Goal: Task Accomplishment & Management: Manage account settings

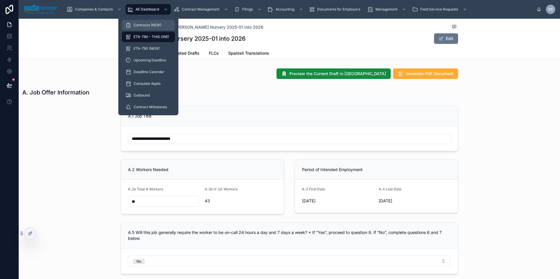
click at [152, 25] on span "Contracts (NEW)" at bounding box center [148, 25] width 28 height 5
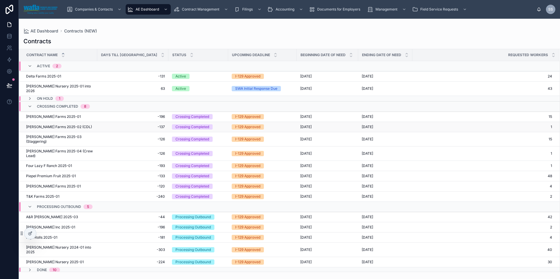
click at [40, 127] on span "Dickey Farms 2025-02 (CDL)" at bounding box center [59, 127] width 66 height 5
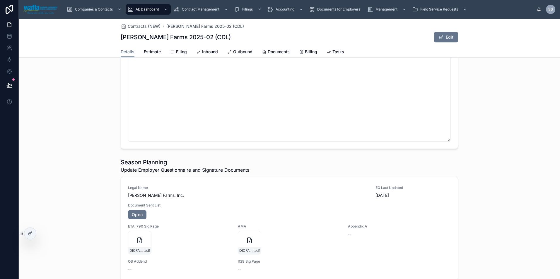
scroll to position [452, 0]
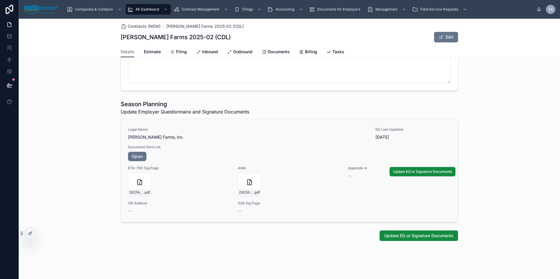
click at [188, 145] on span "Document Sent List" at bounding box center [289, 147] width 323 height 5
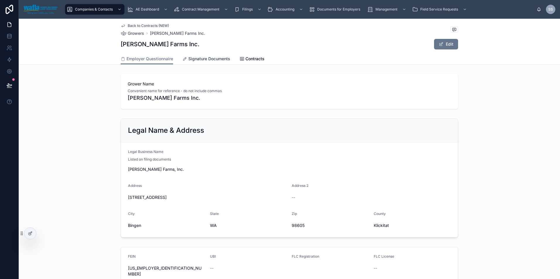
click at [209, 58] on span "Signature Documents" at bounding box center [209, 59] width 42 height 6
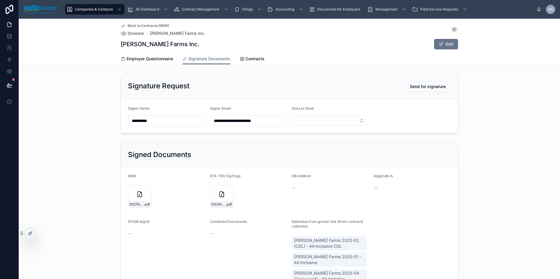
click at [137, 24] on span "Back to Contracts (NEW)" at bounding box center [148, 25] width 41 height 5
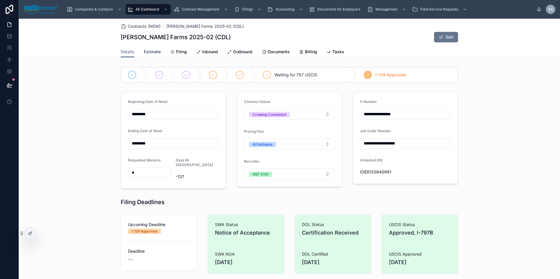
click at [147, 52] on span "Estimate" at bounding box center [152, 52] width 17 height 6
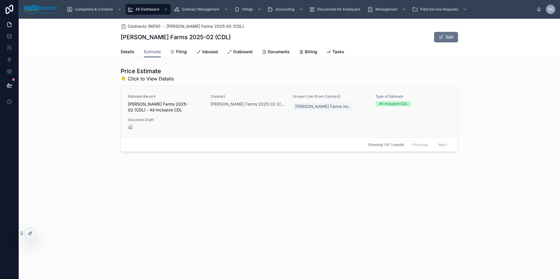
click at [197, 103] on span "Dickey Farms 2025-02 (CDL) - All-Inclusive CDL" at bounding box center [166, 107] width 76 height 12
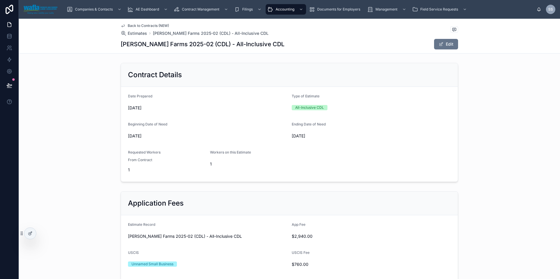
click at [142, 25] on span "Back to Contracts (NEW)" at bounding box center [148, 25] width 41 height 5
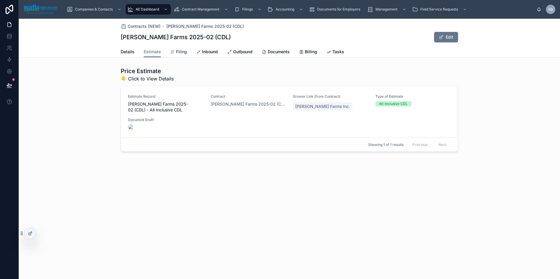
click at [183, 52] on span "Filing" at bounding box center [181, 52] width 11 height 6
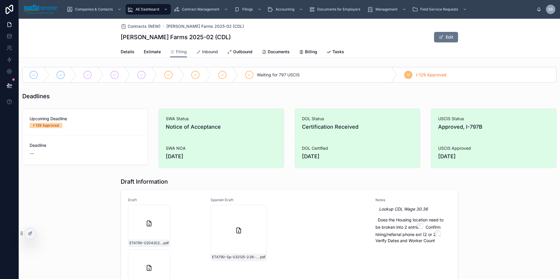
click at [209, 50] on span "Inbound" at bounding box center [210, 52] width 16 height 6
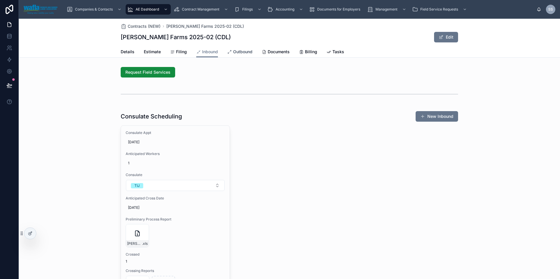
click at [241, 52] on span "Outbound" at bounding box center [242, 52] width 19 height 6
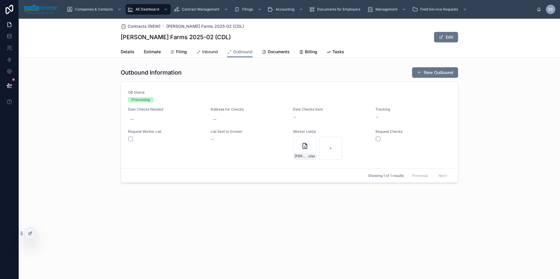
click at [207, 51] on span "Inbound" at bounding box center [210, 52] width 16 height 6
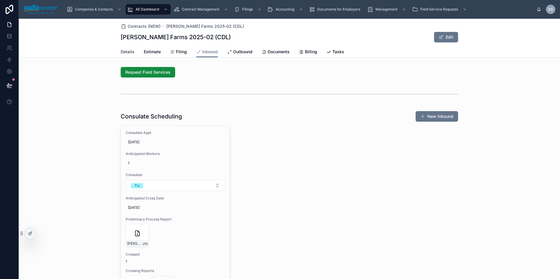
click at [125, 54] on span "Details" at bounding box center [128, 52] width 14 height 6
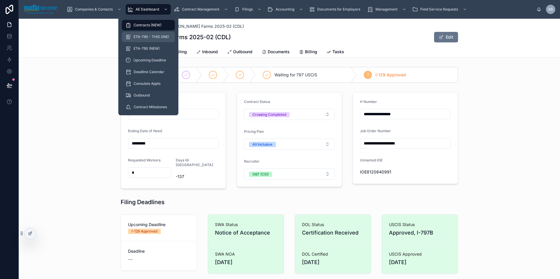
click at [147, 38] on span "ETA-790 - THIS ONE!" at bounding box center [151, 37] width 35 height 5
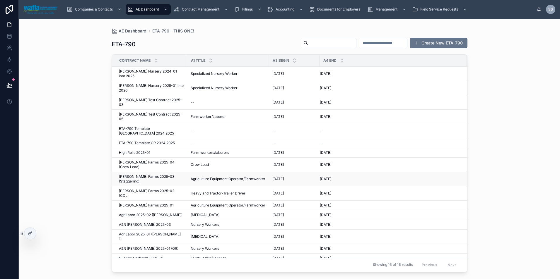
click at [136, 175] on span "Dickey Farms 2025-03 (Staggering)" at bounding box center [151, 179] width 65 height 9
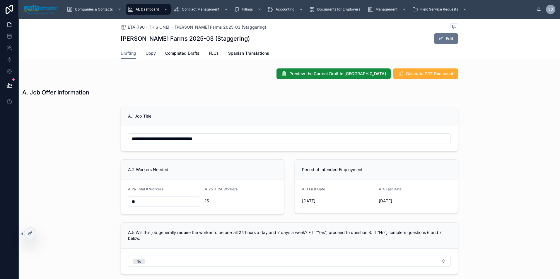
click at [151, 55] on span "Copy" at bounding box center [151, 53] width 10 height 6
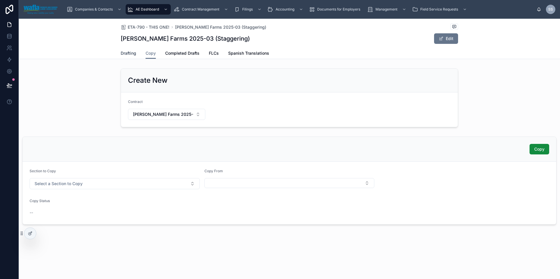
click at [129, 55] on span "Drafting" at bounding box center [129, 53] width 16 height 6
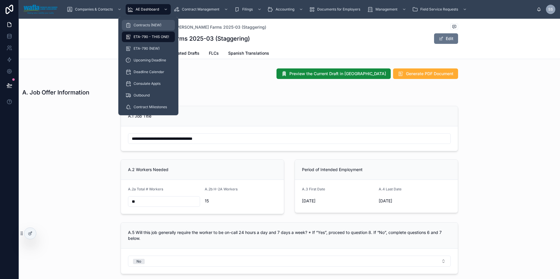
click at [154, 25] on span "Contracts (NEW)" at bounding box center [148, 25] width 28 height 5
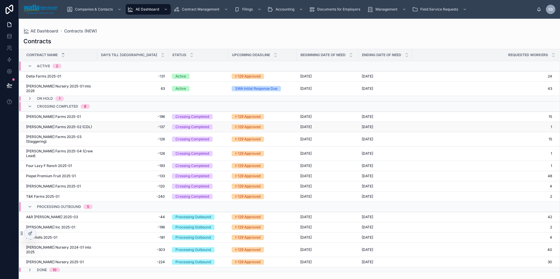
click at [56, 127] on span "Dickey Farms 2025-02 (CDL)" at bounding box center [59, 127] width 66 height 5
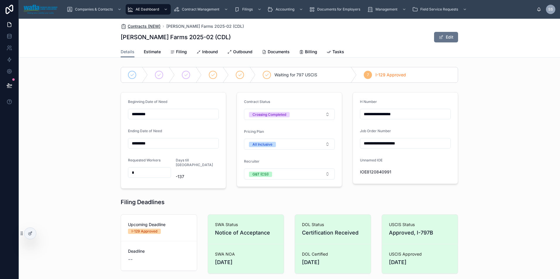
click at [148, 25] on span "Contracts (NEW)" at bounding box center [144, 26] width 33 height 6
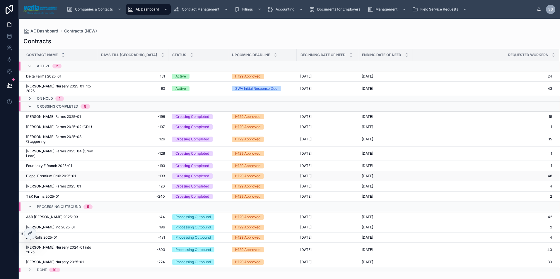
click at [48, 174] on span "Piepel Premium Fruit 2025-01" at bounding box center [51, 176] width 50 height 5
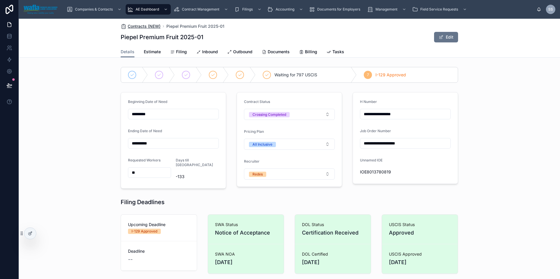
click at [143, 28] on span "Contracts (NEW)" at bounding box center [144, 26] width 33 height 6
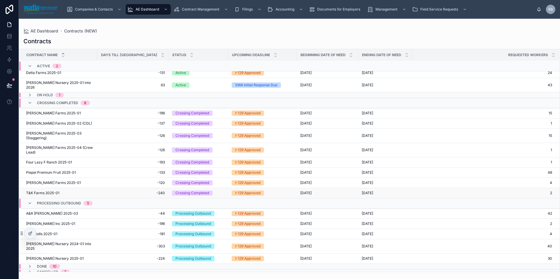
scroll to position [4, 0]
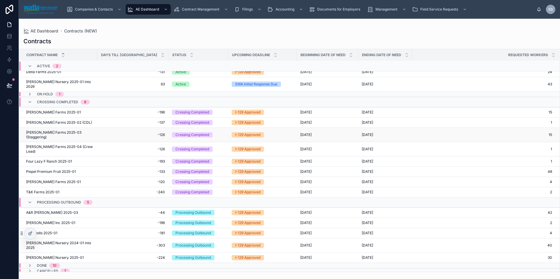
click at [57, 133] on span "Dickey Farms 2025-03 (Staggering)" at bounding box center [60, 134] width 68 height 9
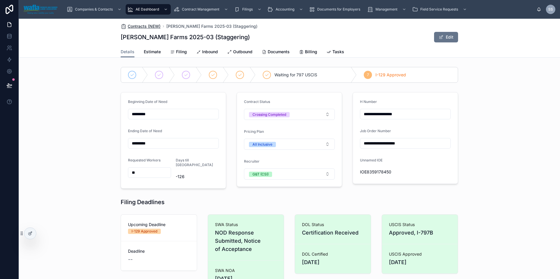
click at [148, 27] on span "Contracts (NEW)" at bounding box center [144, 26] width 33 height 6
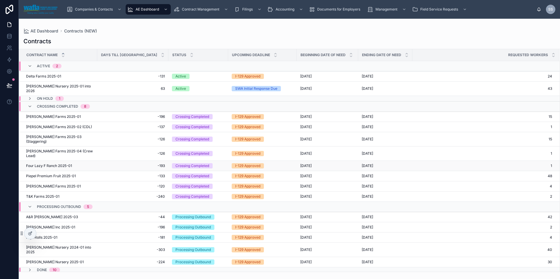
click at [43, 164] on span "Four Lazy F Ranch 2025-01" at bounding box center [49, 166] width 46 height 5
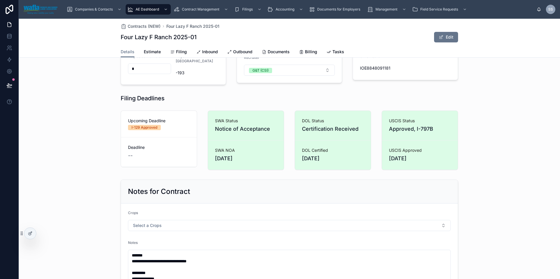
scroll to position [103, 0]
click at [177, 52] on span "Filing" at bounding box center [181, 52] width 11 height 6
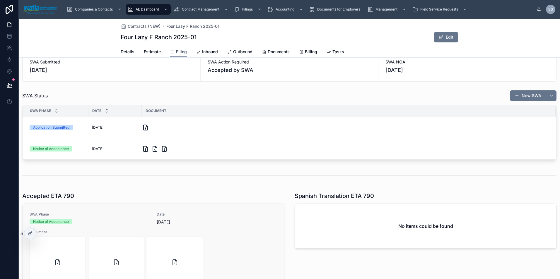
scroll to position [94, 0]
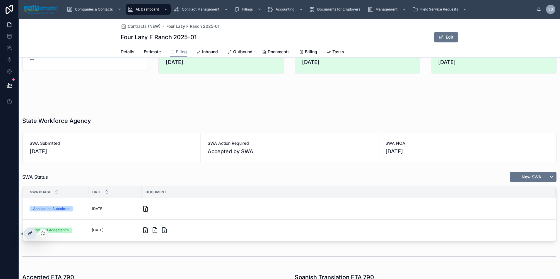
click at [29, 235] on icon at bounding box center [29, 234] width 3 height 3
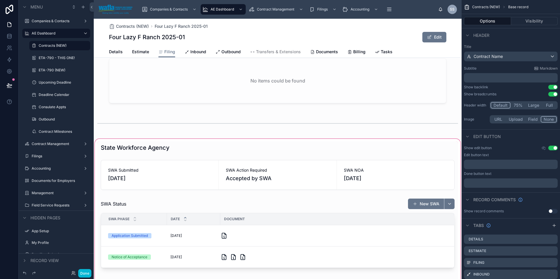
scroll to position [143, 0]
click at [284, 224] on div at bounding box center [278, 216] width 368 height 159
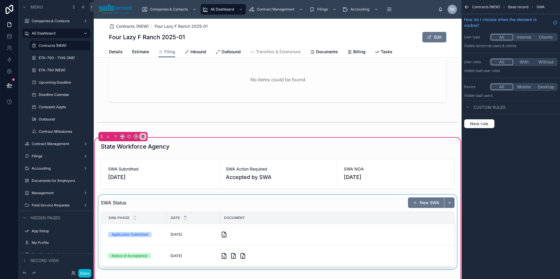
click at [284, 207] on div at bounding box center [277, 232] width 361 height 74
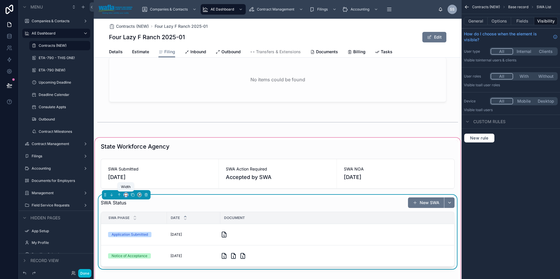
click at [125, 195] on icon at bounding box center [126, 195] width 4 height 4
click at [135, 205] on span "Default" at bounding box center [136, 205] width 14 height 7
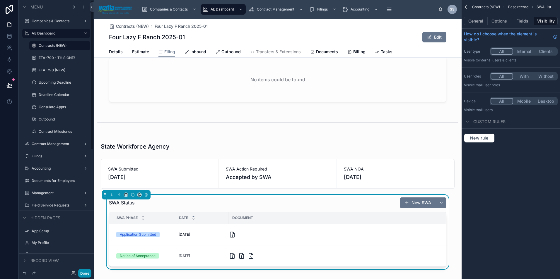
click at [86, 273] on button "Done" at bounding box center [84, 274] width 13 height 8
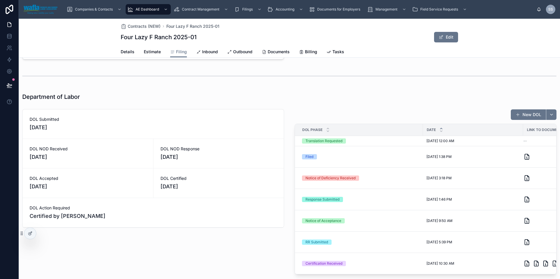
scroll to position [434, 0]
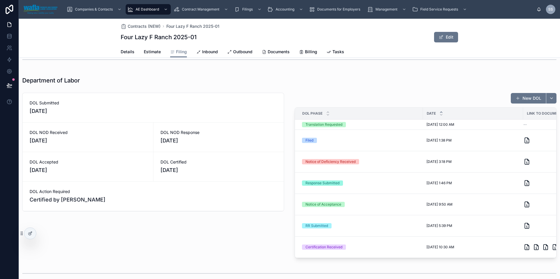
click at [147, 108] on span "1/24/2025" at bounding box center [153, 111] width 247 height 8
click at [149, 83] on div "Department of Labor" at bounding box center [289, 80] width 534 height 8
click at [30, 234] on icon at bounding box center [30, 233] width 5 height 5
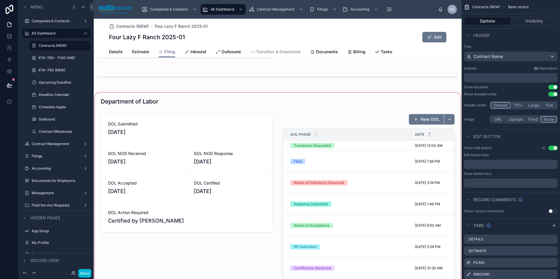
scroll to position [562, 0]
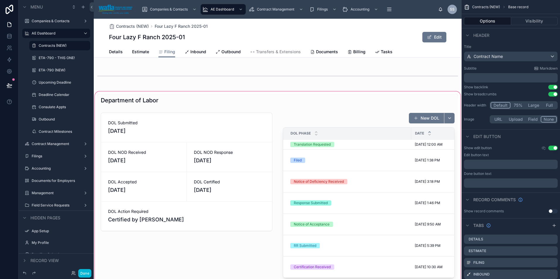
click at [219, 117] on div at bounding box center [278, 199] width 368 height 216
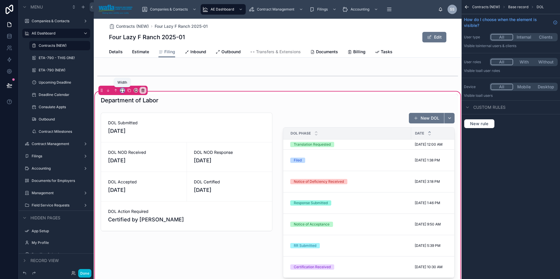
click at [121, 92] on icon at bounding box center [122, 90] width 4 height 4
click at [277, 105] on div at bounding box center [280, 139] width 560 height 279
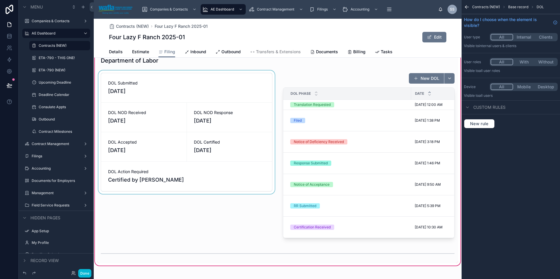
scroll to position [601, 0]
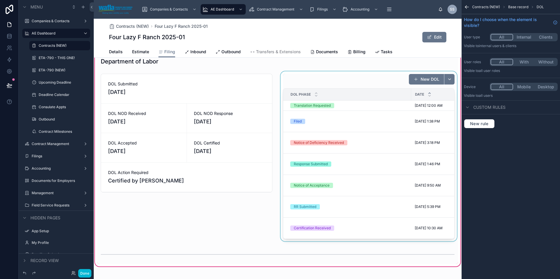
click at [359, 111] on div at bounding box center [368, 156] width 179 height 170
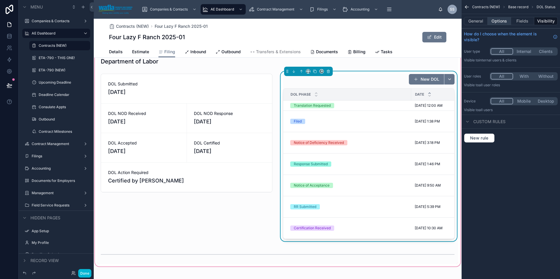
click at [498, 21] on button "Options" at bounding box center [499, 21] width 23 height 8
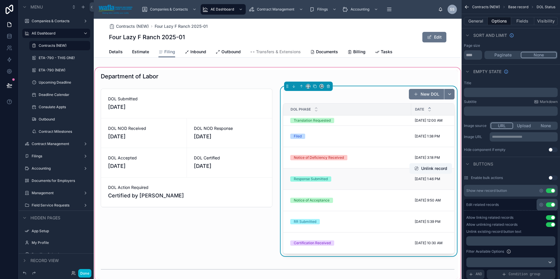
scroll to position [571, 0]
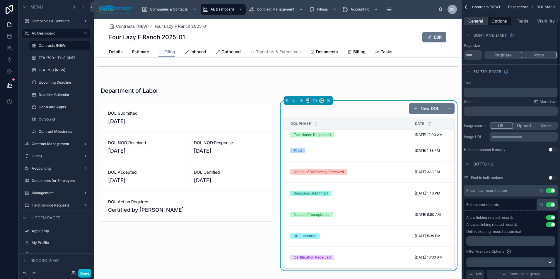
click at [480, 22] on button "General" at bounding box center [476, 21] width 24 height 8
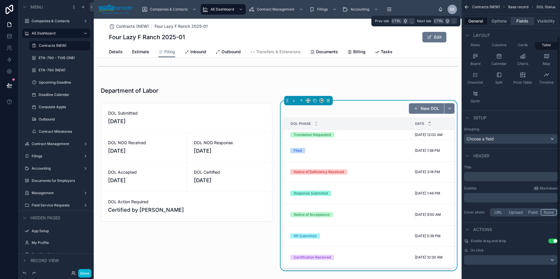
click at [529, 24] on button "Fields" at bounding box center [522, 21] width 23 height 8
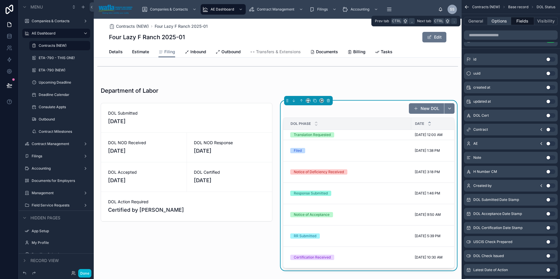
click at [492, 22] on button "Options" at bounding box center [499, 21] width 23 height 8
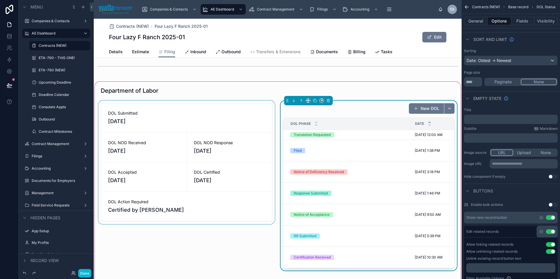
click at [228, 110] on div at bounding box center [186, 186] width 179 height 170
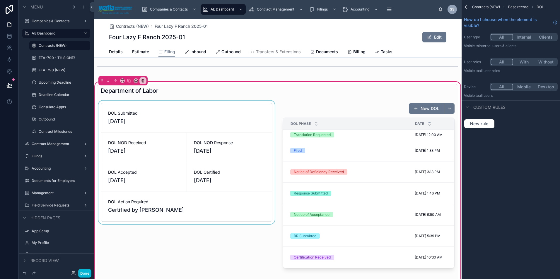
scroll to position [0, 0]
click at [236, 112] on div at bounding box center [186, 186] width 179 height 170
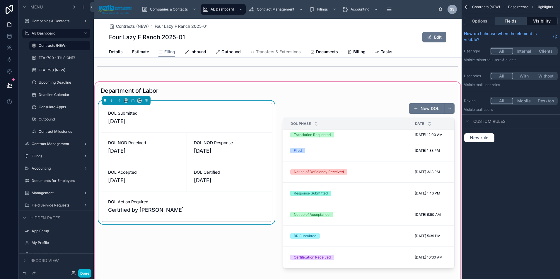
click at [517, 20] on button "Fields" at bounding box center [510, 21] width 31 height 8
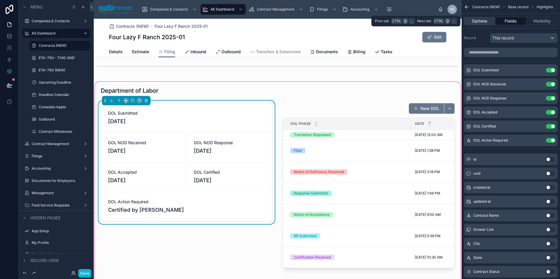
click at [479, 19] on button "Options" at bounding box center [479, 21] width 31 height 8
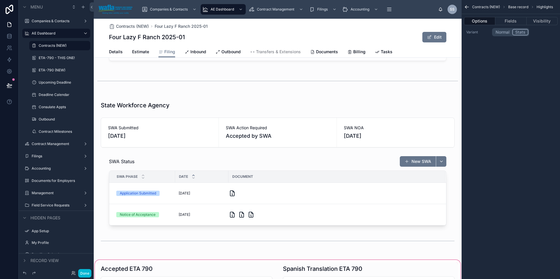
scroll to position [182, 0]
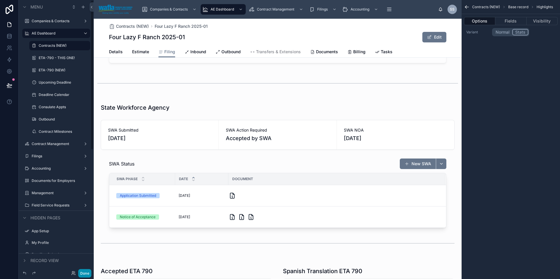
click at [88, 274] on button "Done" at bounding box center [84, 274] width 13 height 8
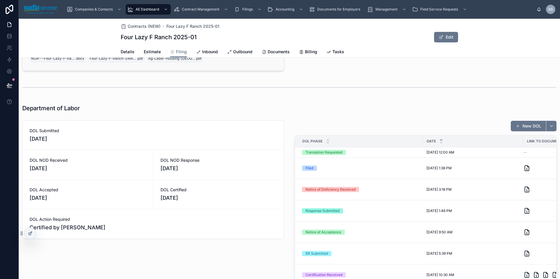
scroll to position [416, 0]
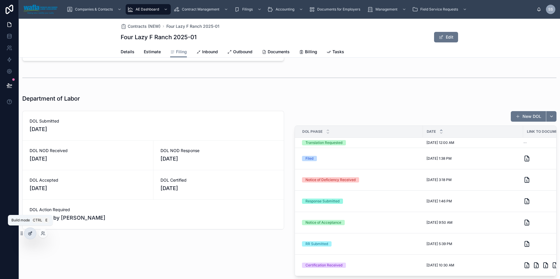
click at [29, 237] on div at bounding box center [30, 233] width 12 height 11
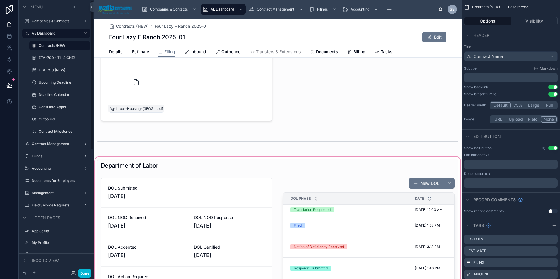
scroll to position [504, 0]
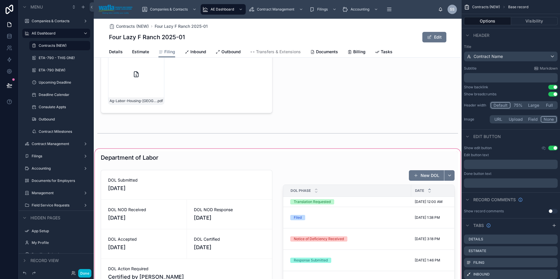
click at [204, 194] on div at bounding box center [278, 256] width 368 height 216
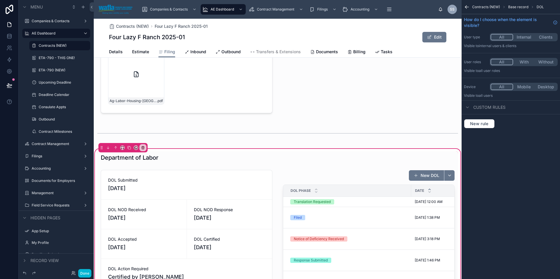
click at [204, 194] on div at bounding box center [186, 253] width 179 height 170
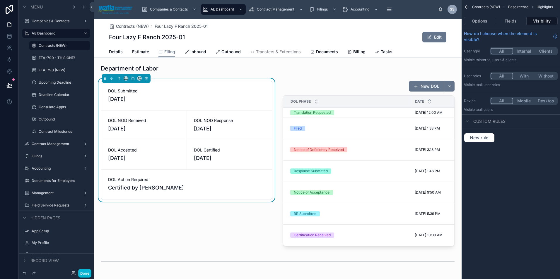
scroll to position [606, 0]
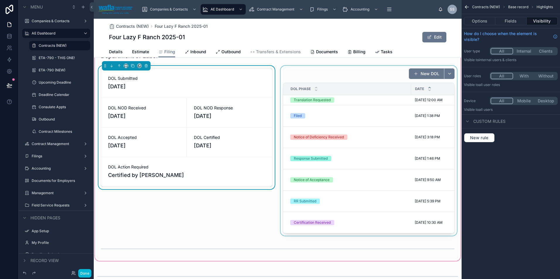
click at [337, 188] on div at bounding box center [368, 151] width 179 height 170
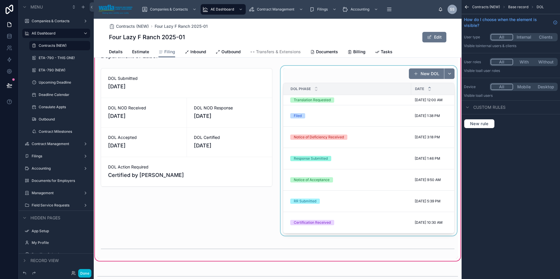
click at [338, 182] on div at bounding box center [368, 151] width 179 height 170
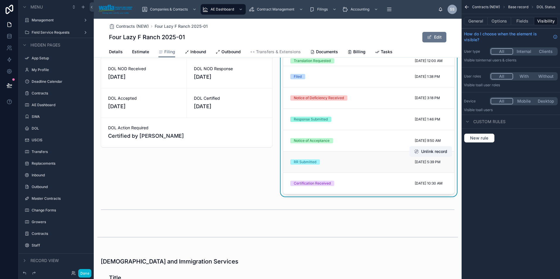
scroll to position [567, 0]
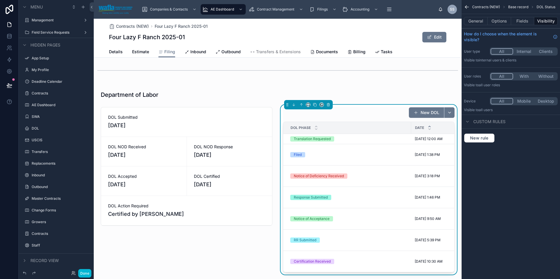
click at [516, 7] on span "Base record" at bounding box center [518, 7] width 20 height 5
click at [236, 255] on div at bounding box center [186, 190] width 179 height 170
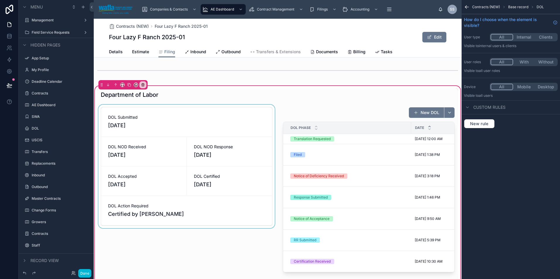
click at [261, 136] on div at bounding box center [186, 190] width 179 height 170
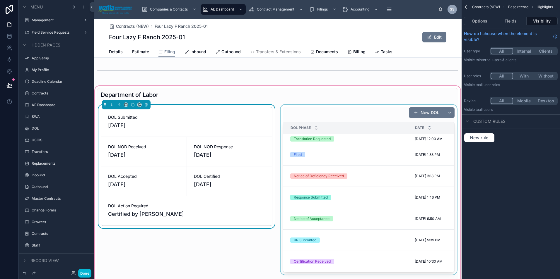
click at [301, 118] on div at bounding box center [368, 190] width 179 height 170
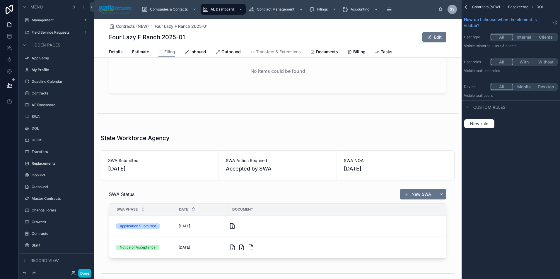
scroll to position [156, 0]
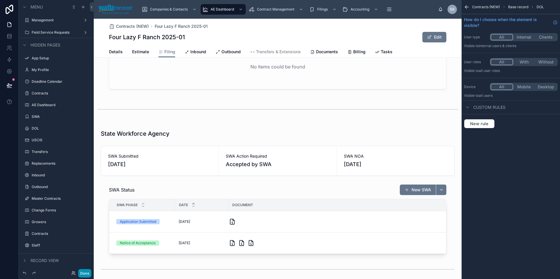
click at [81, 273] on button "Done" at bounding box center [84, 274] width 13 height 8
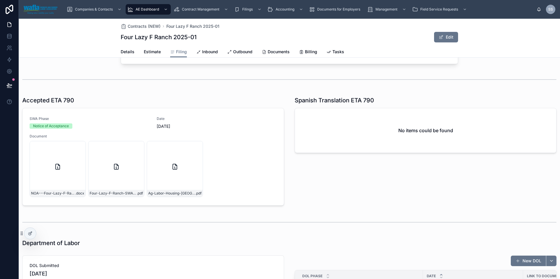
scroll to position [0, 0]
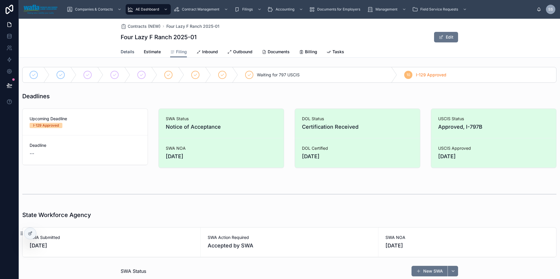
click at [124, 52] on span "Details" at bounding box center [128, 52] width 14 height 6
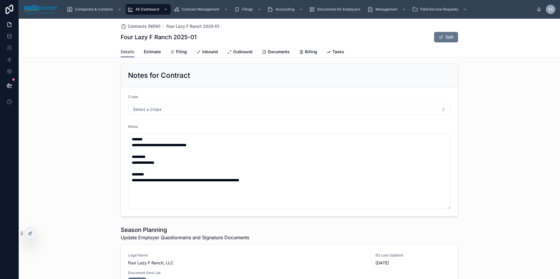
scroll to position [216, 0]
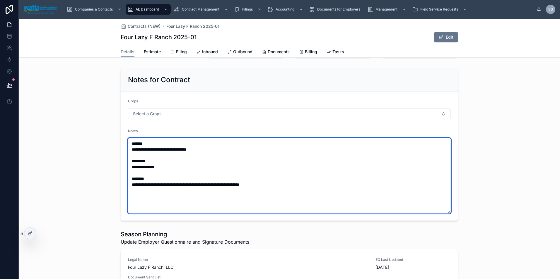
click at [233, 138] on textarea "**********" at bounding box center [289, 176] width 323 height 76
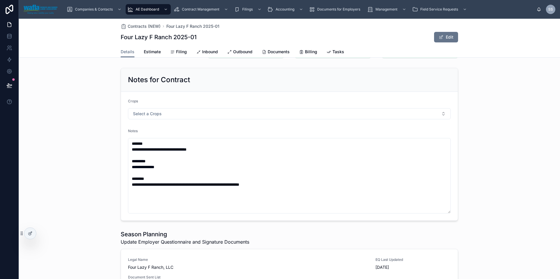
click at [279, 99] on div "Crops" at bounding box center [289, 102] width 323 height 7
click at [30, 232] on icon at bounding box center [30, 233] width 5 height 5
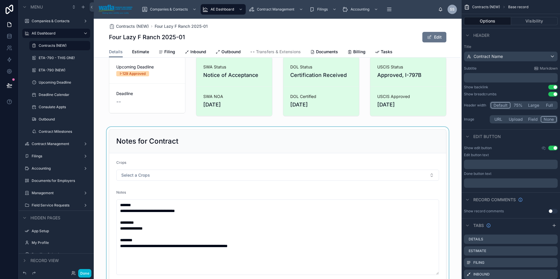
click at [269, 142] on div "**********" at bounding box center [278, 146] width 368 height 594
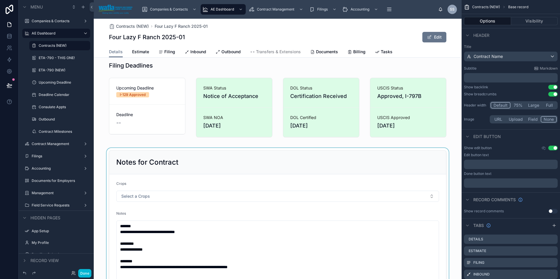
click at [271, 154] on div at bounding box center [278, 227] width 368 height 158
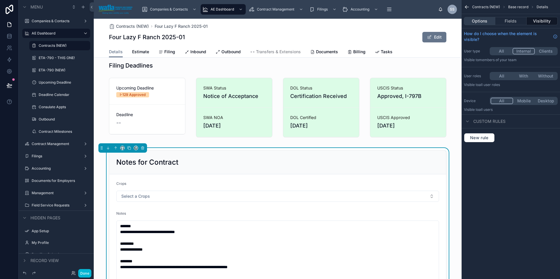
click at [487, 21] on button "Options" at bounding box center [479, 21] width 31 height 8
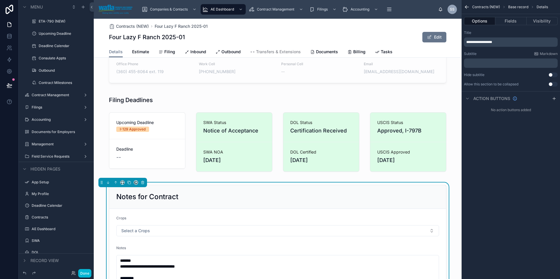
scroll to position [195, 0]
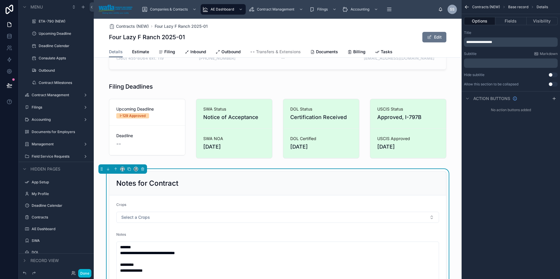
click at [272, 184] on div "Notes for Contract" at bounding box center [277, 183] width 323 height 9
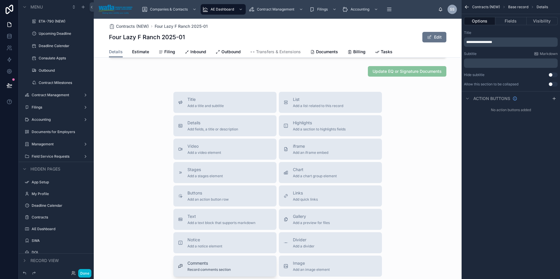
scroll to position [594, 0]
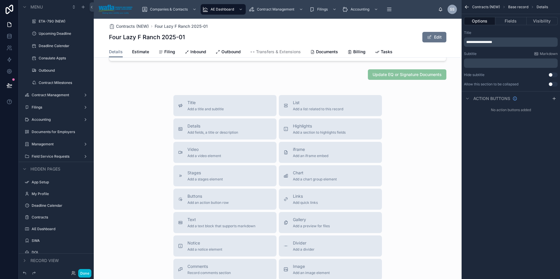
click at [536, 238] on div "**********" at bounding box center [511, 139] width 98 height 279
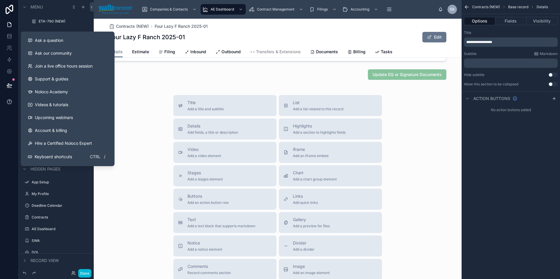
click at [10, 103] on icon at bounding box center [9, 102] width 6 height 6
click at [42, 38] on span "Ask a question" at bounding box center [49, 40] width 28 height 6
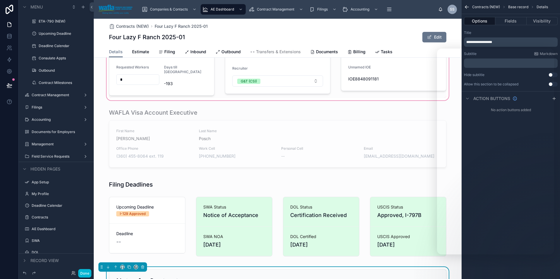
scroll to position [144, 0]
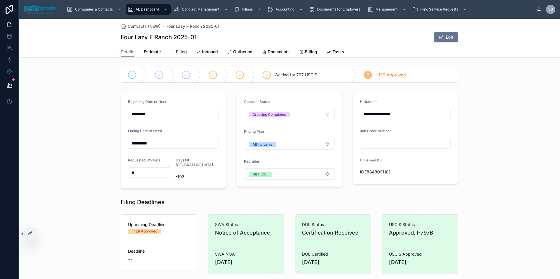
click at [176, 55] on link "Filing" at bounding box center [178, 53] width 17 height 12
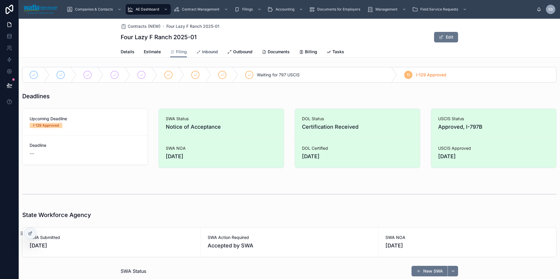
click at [204, 54] on span "Inbound" at bounding box center [210, 52] width 16 height 6
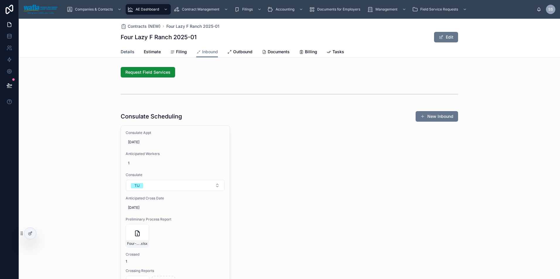
click at [125, 50] on span "Details" at bounding box center [128, 52] width 14 height 6
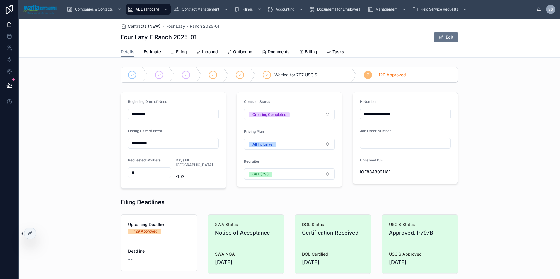
click at [142, 25] on span "Contracts (NEW)" at bounding box center [144, 26] width 33 height 6
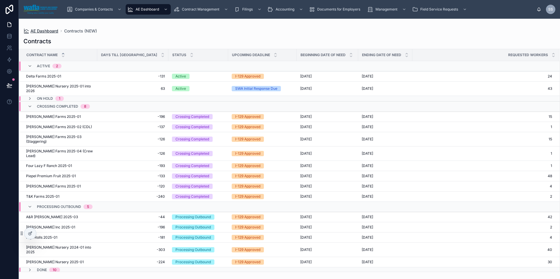
click at [51, 32] on span "AE Dashboard" at bounding box center [44, 31] width 28 height 6
click at [97, 25] on span "Growers" at bounding box center [93, 25] width 14 height 5
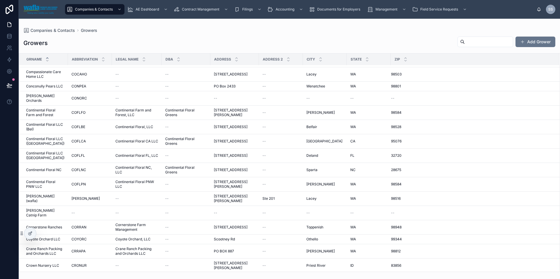
scroll to position [1104, 0]
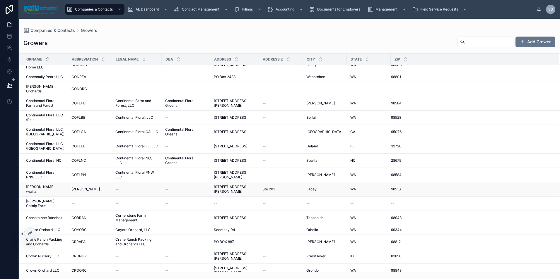
click at [40, 185] on span "[PERSON_NAME] (wafla)" at bounding box center [45, 189] width 38 height 9
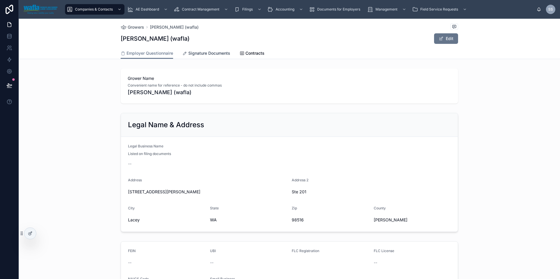
click at [218, 54] on span "Signature Documents" at bounding box center [209, 53] width 42 height 6
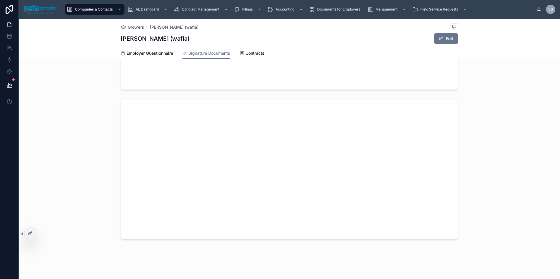
scroll to position [271, 0]
click at [25, 236] on div at bounding box center [30, 233] width 12 height 11
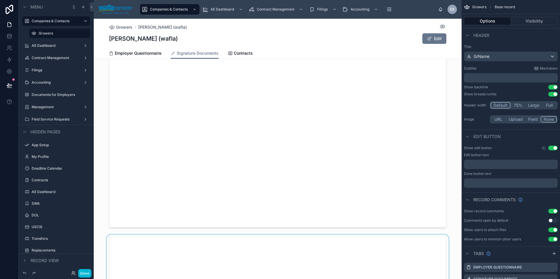
scroll to position [491, 0]
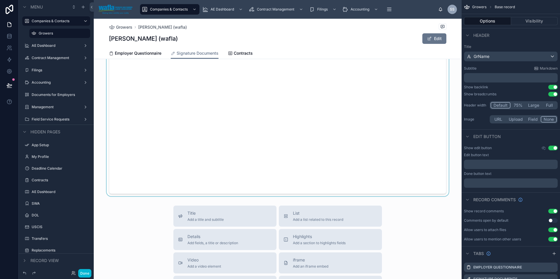
click at [407, 116] on div at bounding box center [278, 124] width 368 height 145
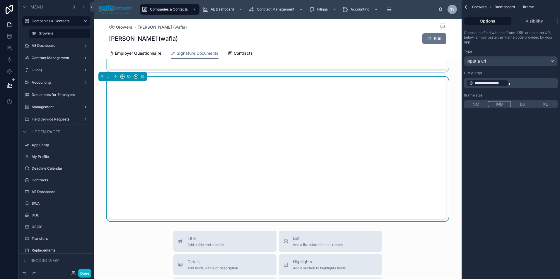
scroll to position [307, 0]
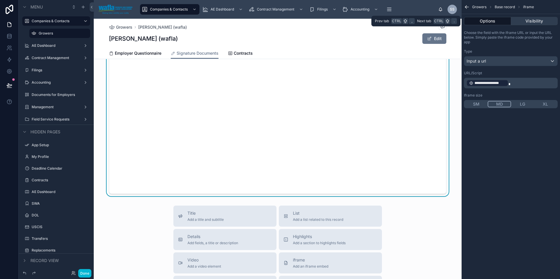
click at [531, 25] on button "Visibility" at bounding box center [534, 21] width 47 height 8
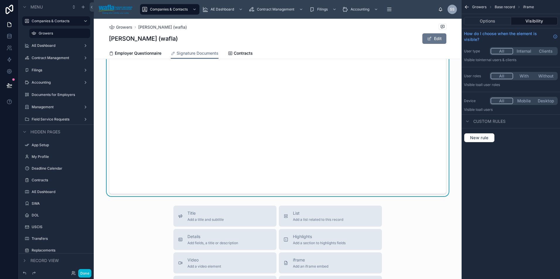
scroll to position [271, 0]
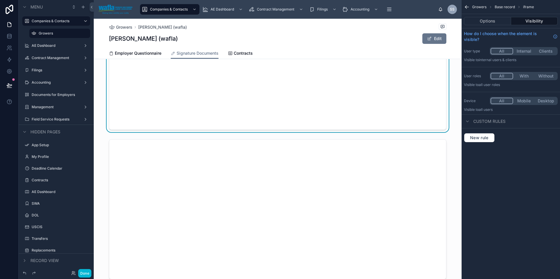
scroll to position [307, 0]
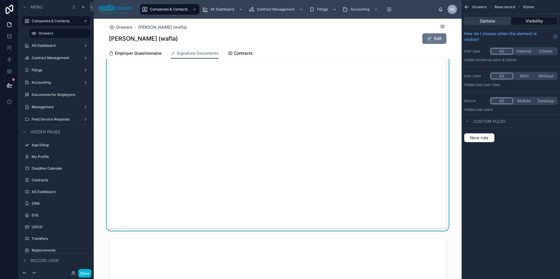
click at [486, 21] on button "Options" at bounding box center [487, 21] width 47 height 8
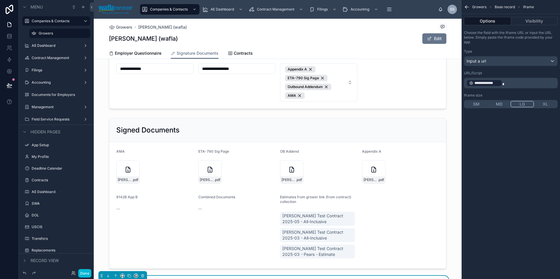
scroll to position [271, 0]
